Goal: Use online tool/utility: Utilize a website feature to perform a specific function

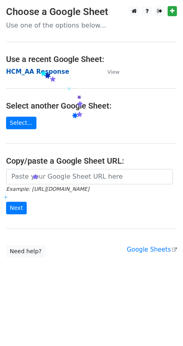
click at [38, 68] on strong "HCM_AA Response" at bounding box center [37, 71] width 63 height 7
click at [46, 69] on strong "HCM_AA Response" at bounding box center [37, 71] width 63 height 7
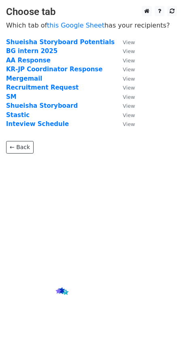
click at [63, 289] on html at bounding box center [91, 173] width 183 height 346
click at [18, 77] on strong "Mergemail" at bounding box center [24, 78] width 36 height 7
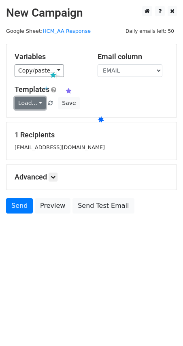
click at [28, 106] on link "Load..." at bounding box center [30, 103] width 31 height 13
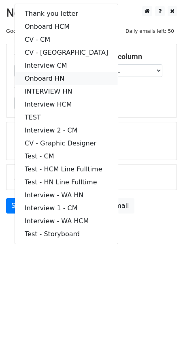
click at [45, 79] on link "Onboard HN" at bounding box center [66, 78] width 103 height 13
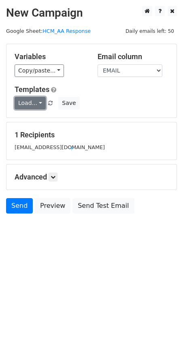
click at [21, 104] on link "Load..." at bounding box center [30, 103] width 31 height 13
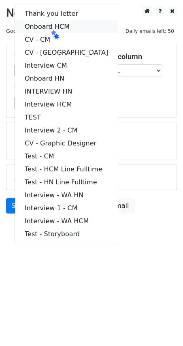
click at [49, 28] on link "Onboard HCM" at bounding box center [66, 26] width 103 height 13
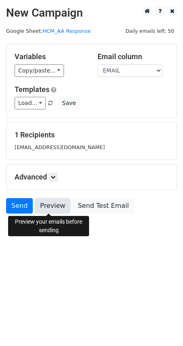
click at [56, 208] on link "Preview" at bounding box center [53, 205] width 36 height 15
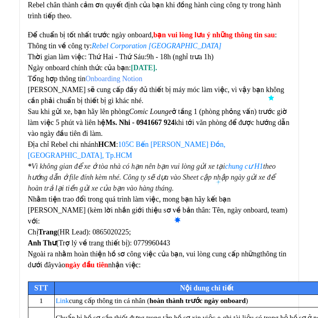
scroll to position [149, 0]
